Goal: Information Seeking & Learning: Learn about a topic

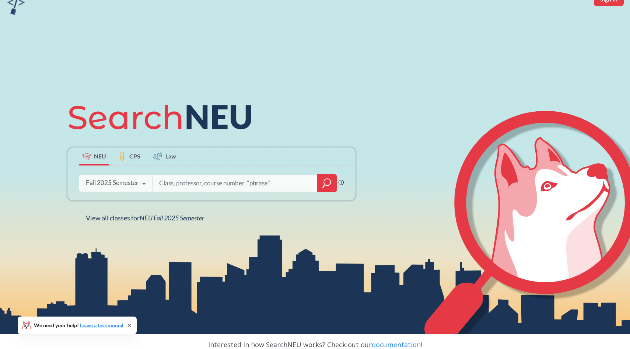
scroll to position [31, 0]
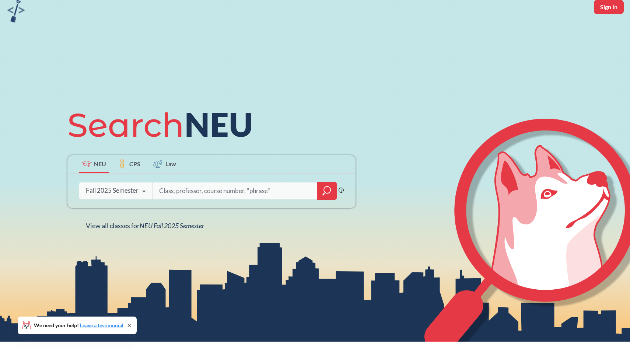
click at [139, 191] on icon at bounding box center [144, 191] width 14 height 21
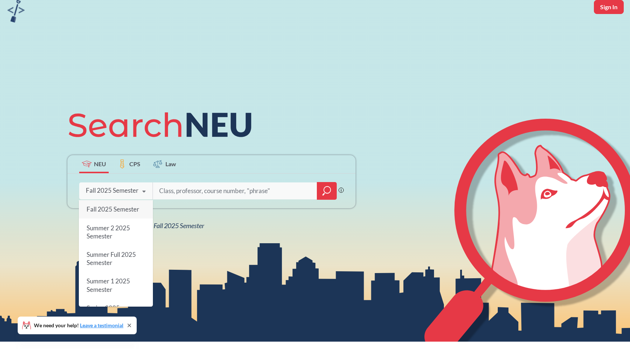
click at [137, 213] on div "Fall 2025 Semester" at bounding box center [116, 209] width 74 height 18
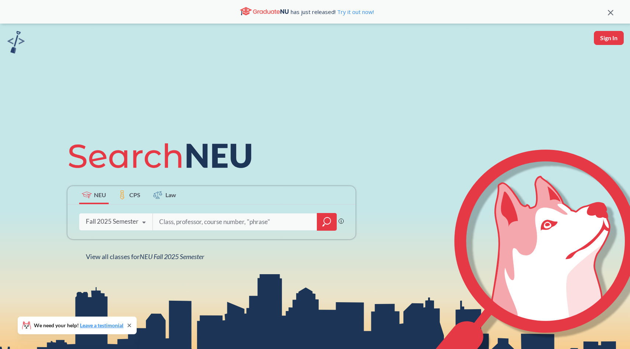
click at [303, 211] on div "Phrase search guarantees the exact search appears in the results. Ex. If you wa…" at bounding box center [211, 221] width 288 height 35
click at [286, 215] on input "search" at bounding box center [234, 221] width 153 height 15
type input "interpreting culture"
click at [323, 224] on icon "magnifying glass" at bounding box center [323, 224] width 2 height 3
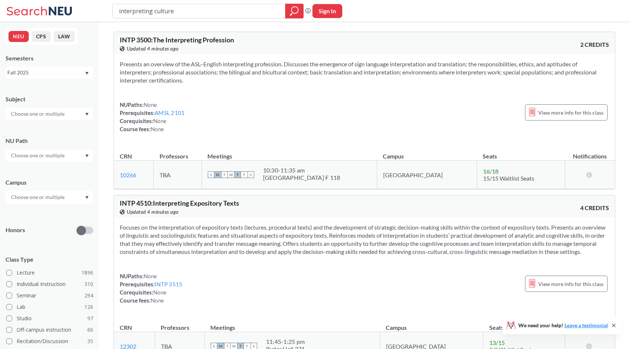
click at [67, 152] on div at bounding box center [50, 155] width 88 height 13
click at [59, 181] on span "( 124 )" at bounding box center [63, 182] width 12 height 6
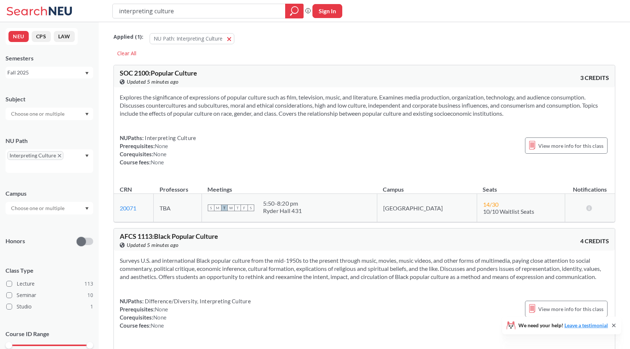
drag, startPoint x: 180, startPoint y: 11, endPoint x: 110, endPoint y: 8, distance: 69.3
click at [110, 8] on div "interpreting culture Phrase search guarantees the exact search appears in the r…" at bounding box center [315, 11] width 630 height 22
click at [170, 54] on div "Applied ( 1 ): NU Path: Interpreting Culture Interpreting Culture Clear All" at bounding box center [363, 42] width 501 height 33
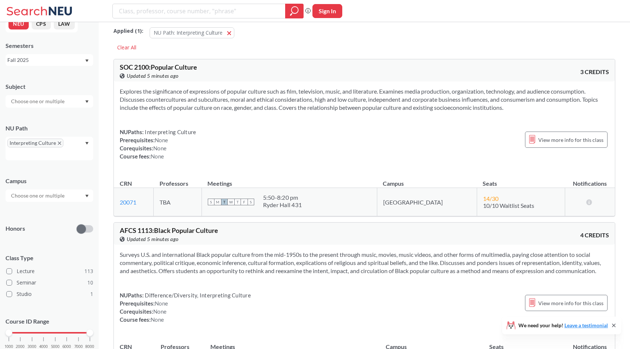
scroll to position [8, 0]
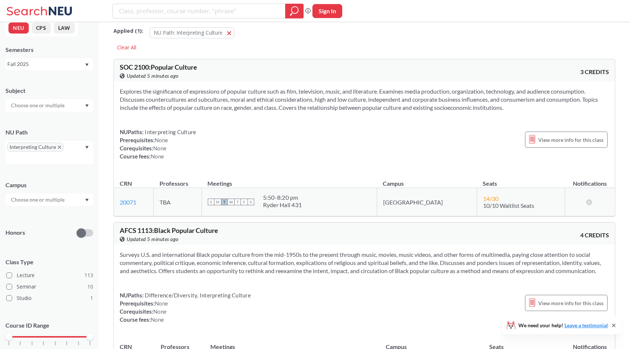
click at [40, 201] on input "text" at bounding box center [38, 199] width 62 height 9
click at [64, 217] on span "( 116 )" at bounding box center [70, 216] width 12 height 6
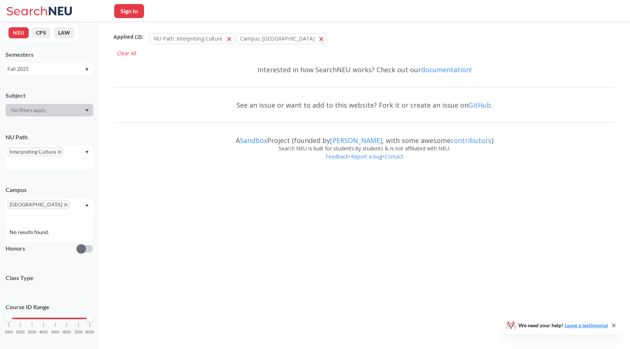
scroll to position [8, 0]
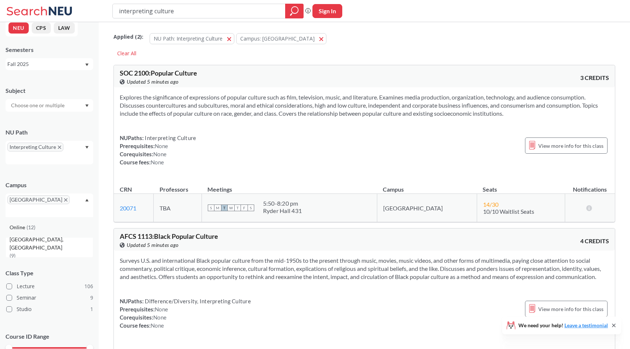
click at [53, 223] on div "Online ( 12 )" at bounding box center [51, 227] width 83 height 8
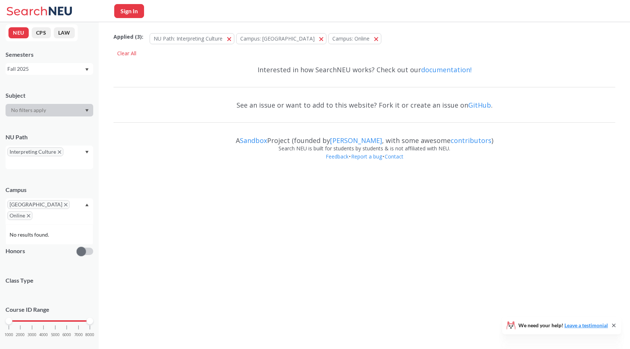
scroll to position [8, 0]
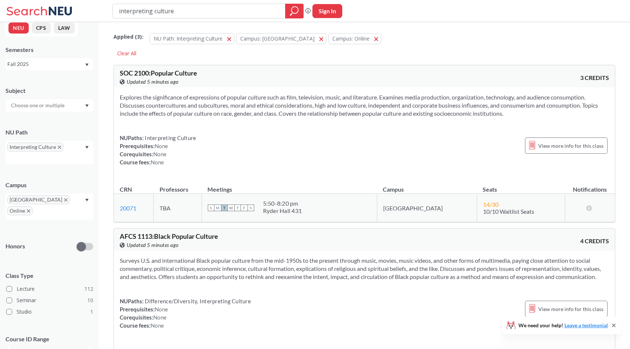
click at [85, 146] on icon "Dropdown arrow" at bounding box center [87, 147] width 4 height 3
click at [67, 181] on span "( 111 )" at bounding box center [70, 183] width 12 height 6
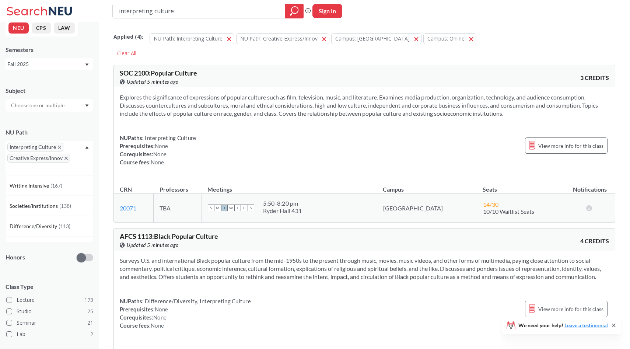
click at [85, 147] on icon "Dropdown arrow" at bounding box center [87, 147] width 4 height 3
click at [86, 149] on div "Interpreting Culture Creative Express/Innov" at bounding box center [50, 158] width 88 height 35
click at [64, 195] on div "Ethical Reasoning ( 63 )" at bounding box center [50, 191] width 88 height 20
click at [73, 106] on div at bounding box center [50, 105] width 88 height 13
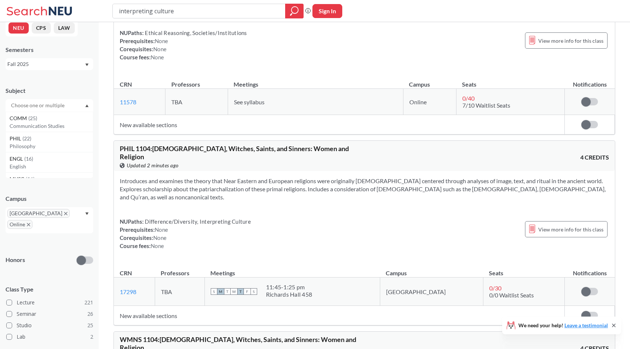
scroll to position [5513, 0]
drag, startPoint x: 150, startPoint y: 131, endPoint x: 116, endPoint y: 131, distance: 34.6
click at [116, 140] on div "PHIL 1104 : Goddesses, Witches, Saints, and Sinners: Women and Religion View th…" at bounding box center [364, 155] width 501 height 30
copy span "PHIL 1104"
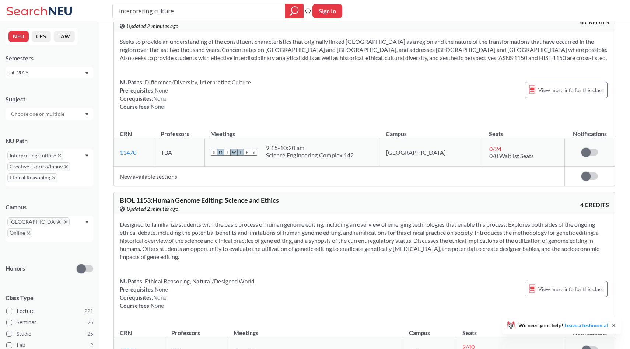
scroll to position [10664, 0]
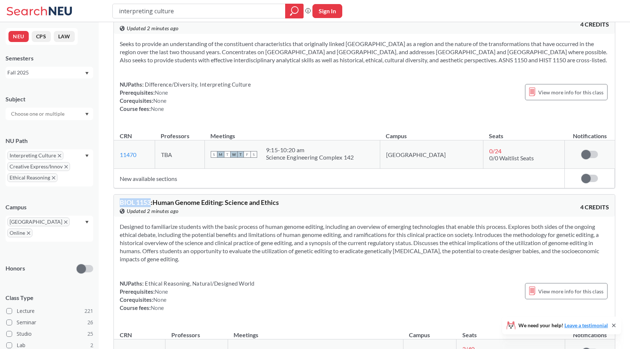
drag, startPoint x: 151, startPoint y: 108, endPoint x: 118, endPoint y: 107, distance: 32.8
click at [118, 194] on div "BIOL 1153 : Human Genome Editing: Science and Ethics View this course on Banner…" at bounding box center [364, 205] width 501 height 22
copy span "BIOL 1153"
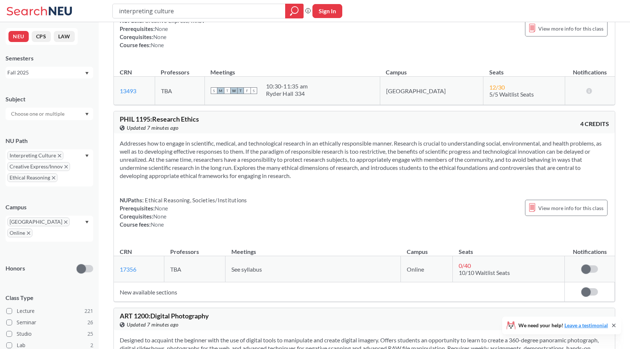
scroll to position [12406, 0]
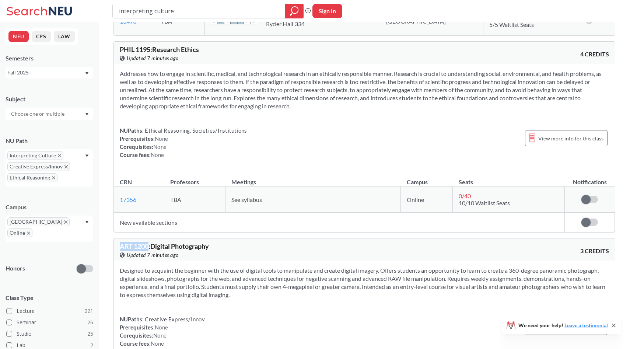
drag, startPoint x: 149, startPoint y: 138, endPoint x: 114, endPoint y: 135, distance: 34.7
click at [114, 238] on div "ART 1200 : Digital Photography View this course on Banner. Updated 7 minutes ag…" at bounding box center [364, 249] width 501 height 22
copy span "ART 1200"
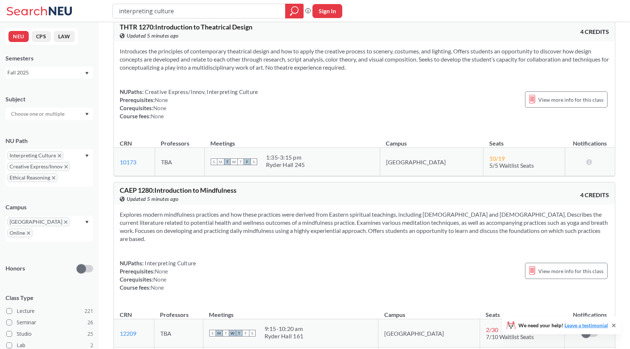
scroll to position [18165, 0]
